Goal: Task Accomplishment & Management: Manage account settings

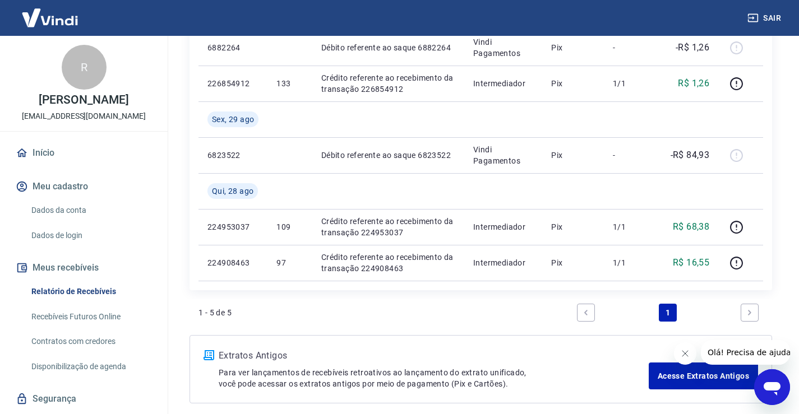
scroll to position [168, 0]
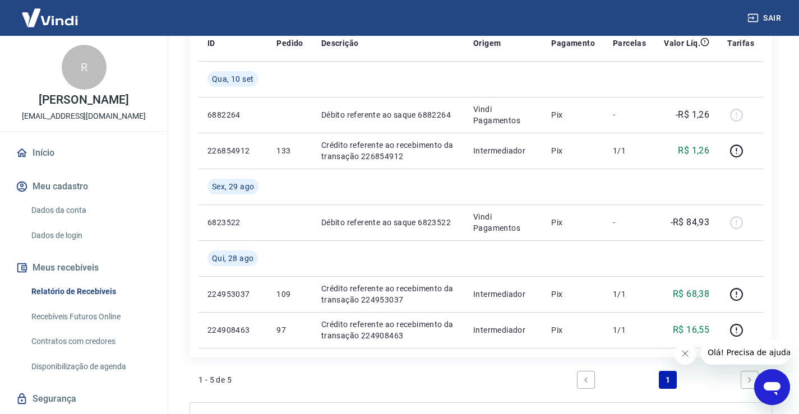
click at [684, 350] on icon "Fechar mensagem da empresa" at bounding box center [684, 353] width 9 height 9
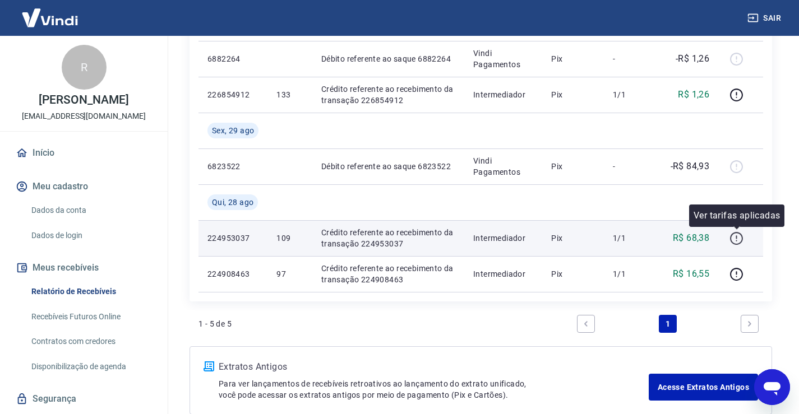
click at [740, 237] on icon "button" at bounding box center [737, 239] width 14 height 14
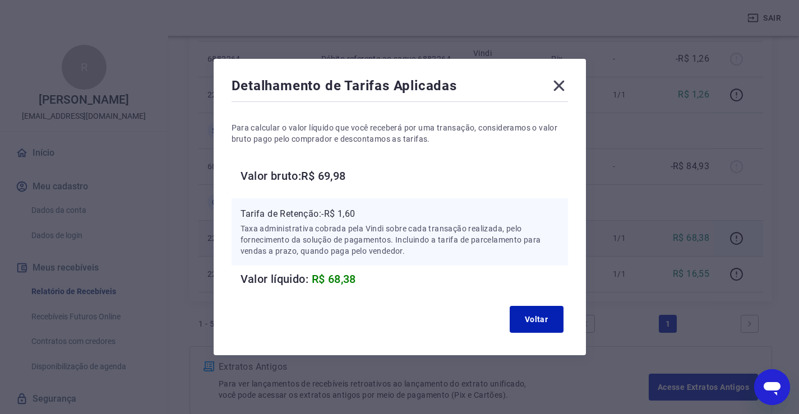
click at [564, 85] on icon at bounding box center [558, 86] width 11 height 11
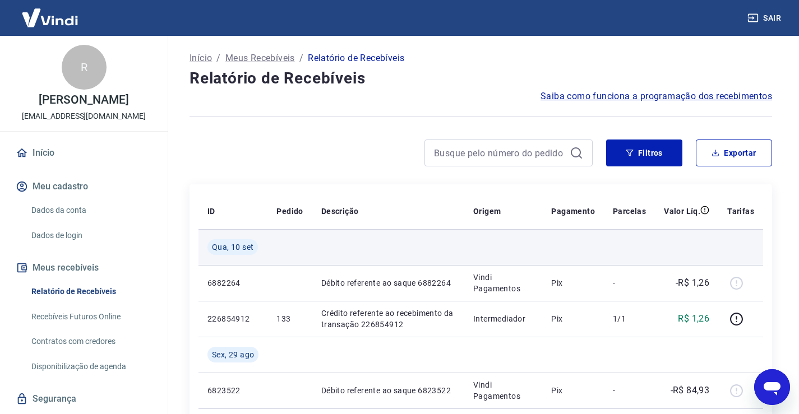
scroll to position [112, 0]
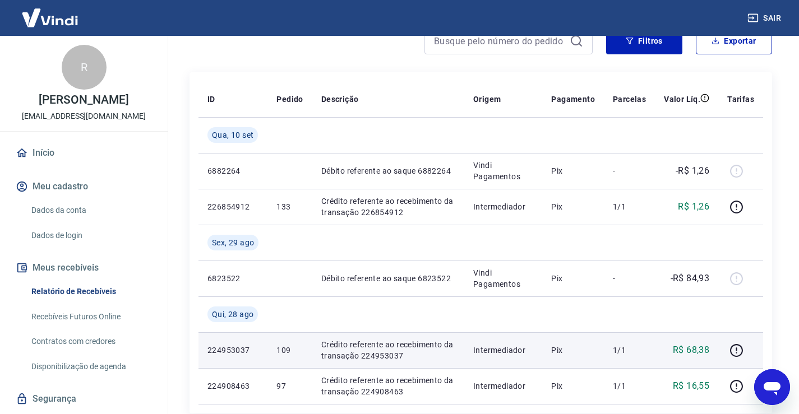
click at [38, 160] on link "Início" at bounding box center [83, 153] width 141 height 25
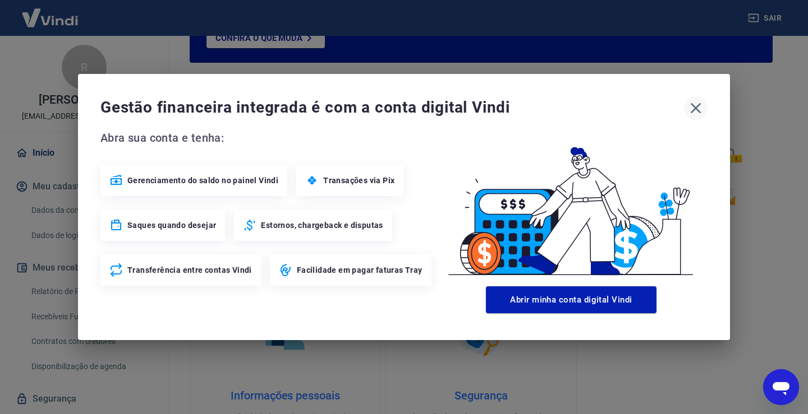
click at [691, 106] on icon "button" at bounding box center [695, 108] width 18 height 18
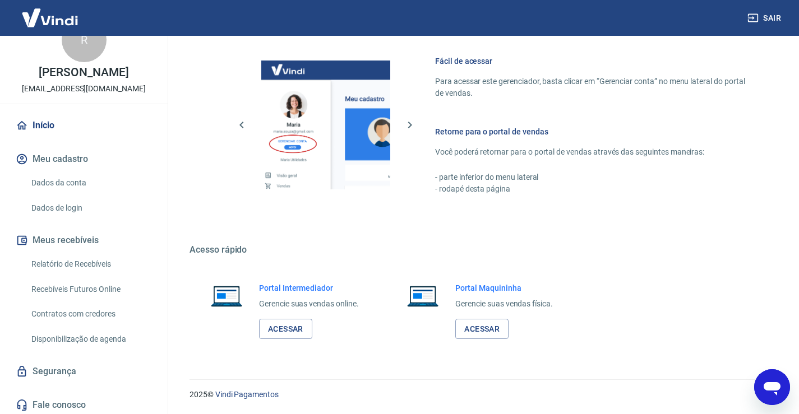
scroll to position [43, 0]
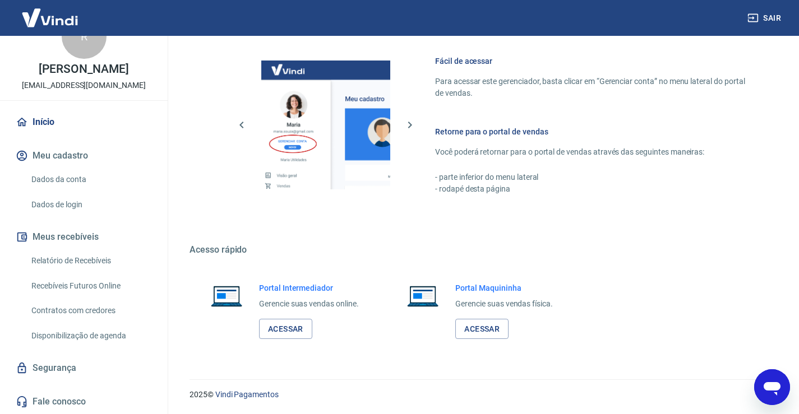
click at [62, 259] on link "Relatório de Recebíveis" at bounding box center [90, 261] width 127 height 23
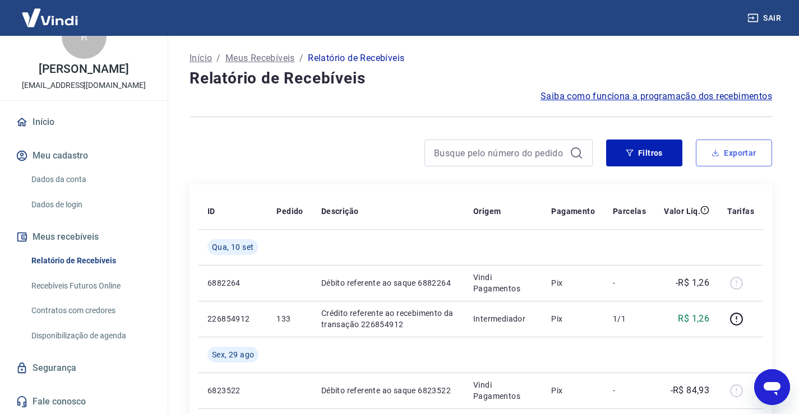
click at [741, 162] on button "Exportar" at bounding box center [734, 153] width 76 height 27
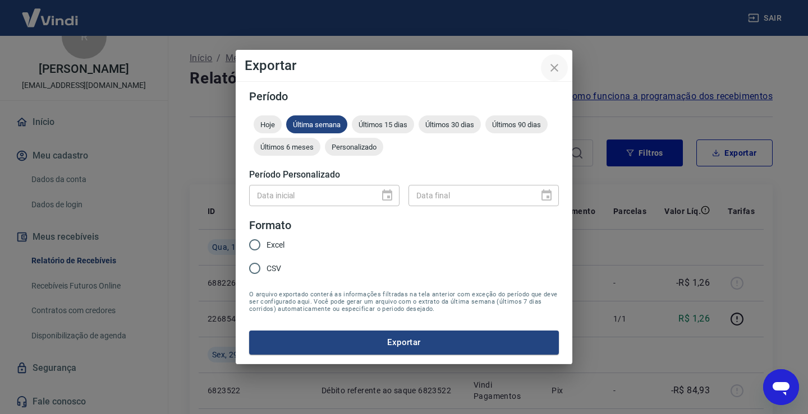
click at [555, 67] on icon "close" at bounding box center [554, 68] width 8 height 8
